Goal: Information Seeking & Learning: Check status

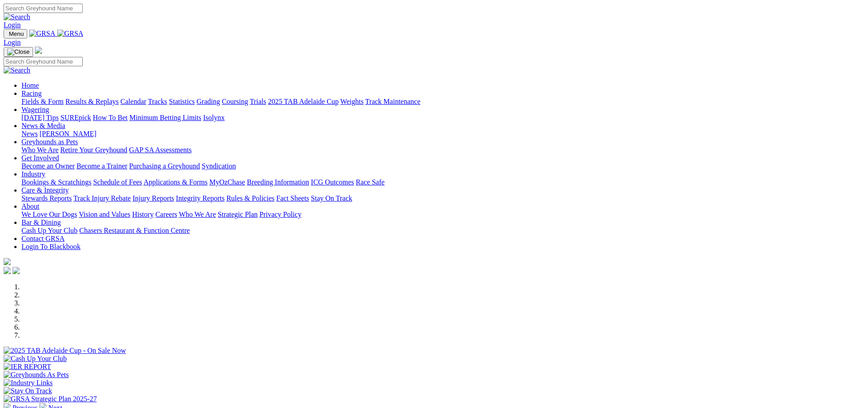
click at [42, 89] on link "Racing" at bounding box center [31, 93] width 20 height 8
click at [119, 98] on link "Results & Replays" at bounding box center [91, 102] width 53 height 8
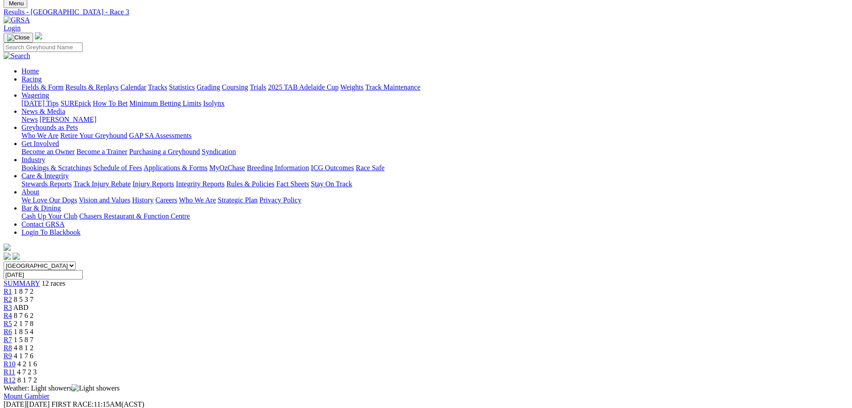
scroll to position [45, 0]
